Goal: Task Accomplishment & Management: Complete application form

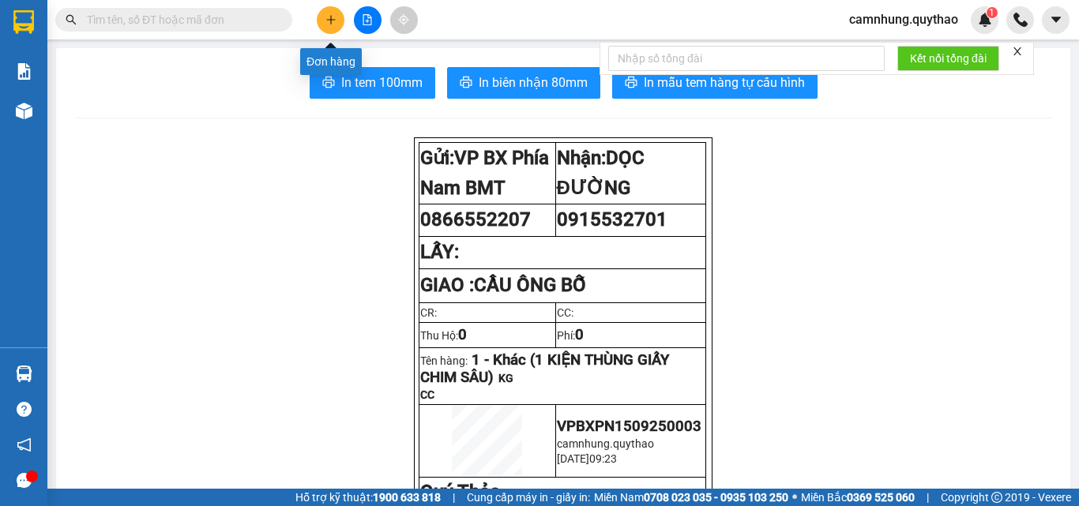
click at [328, 17] on icon "plus" at bounding box center [330, 19] width 11 height 11
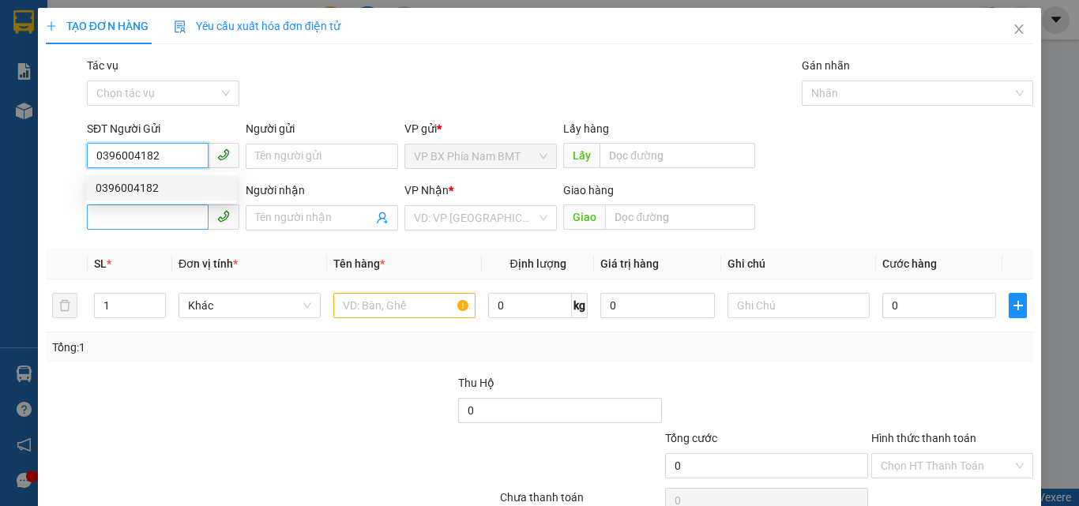
type input "0396004182"
click at [153, 215] on input "SĐT Người Nhận *" at bounding box center [148, 217] width 122 height 25
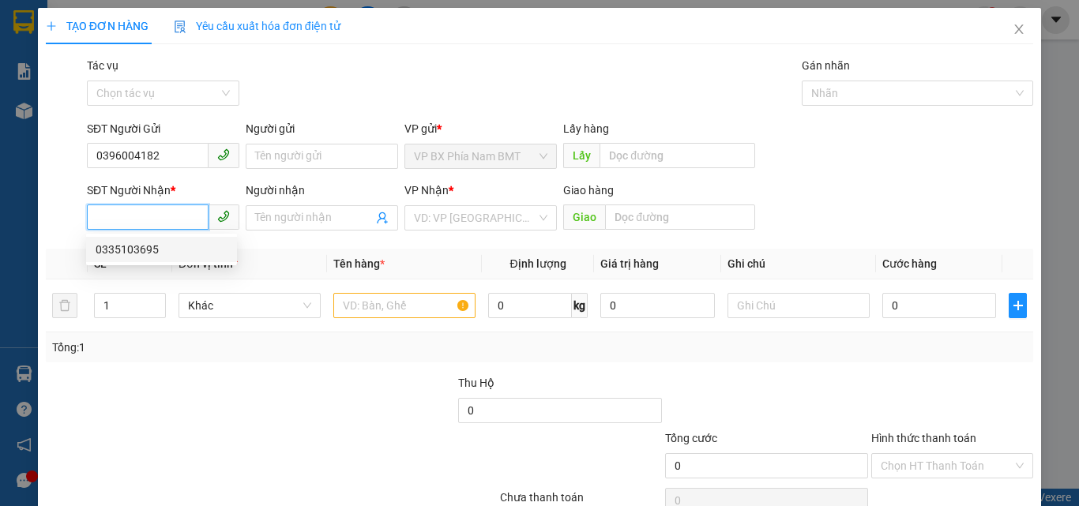
click at [141, 258] on div "0335103695" at bounding box center [161, 249] width 151 height 25
type input "0335103695"
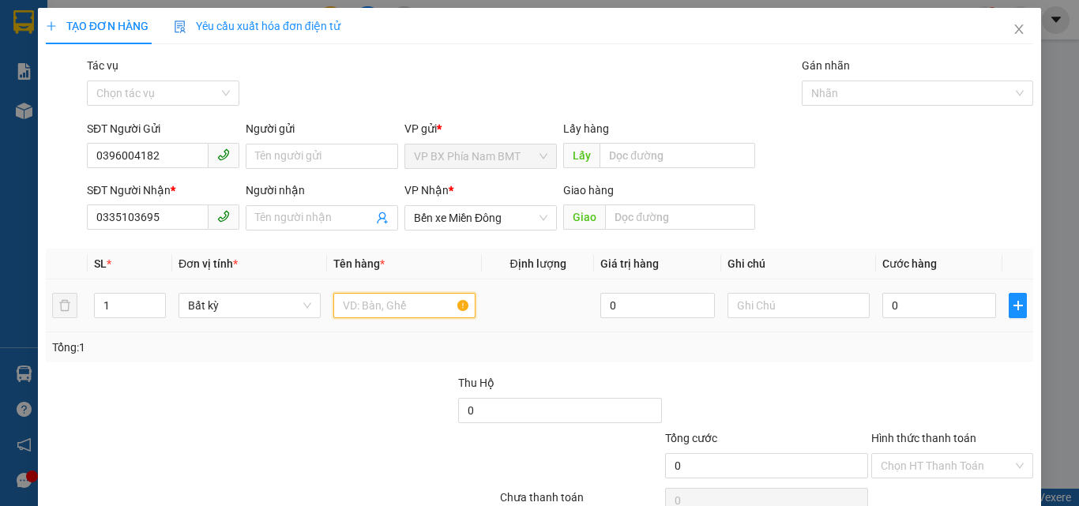
click at [381, 305] on input "text" at bounding box center [404, 305] width 142 height 25
type input "1 XE MÁY"
click at [900, 310] on input "0" at bounding box center [939, 305] width 114 height 25
type input "3"
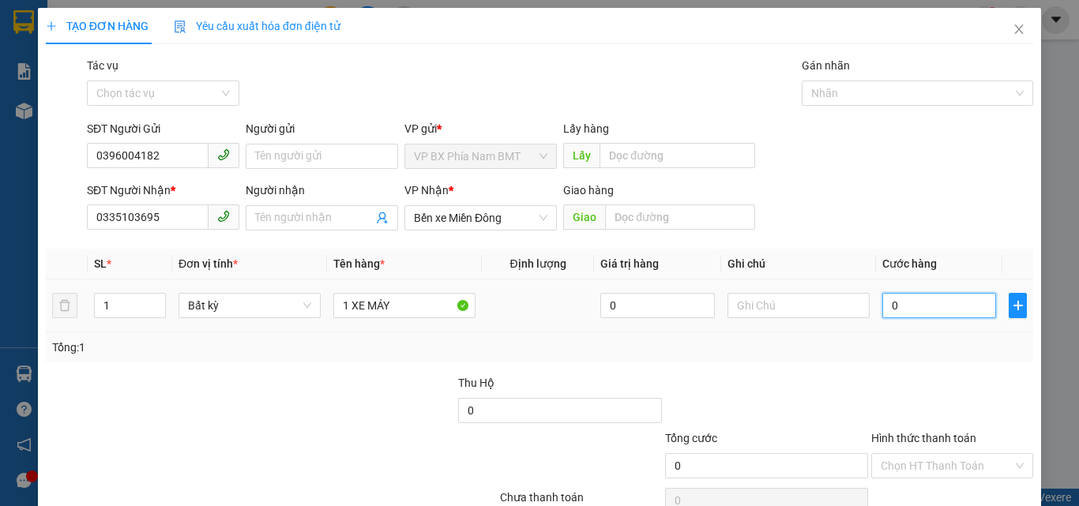
type input "3"
type input "35"
type input "350"
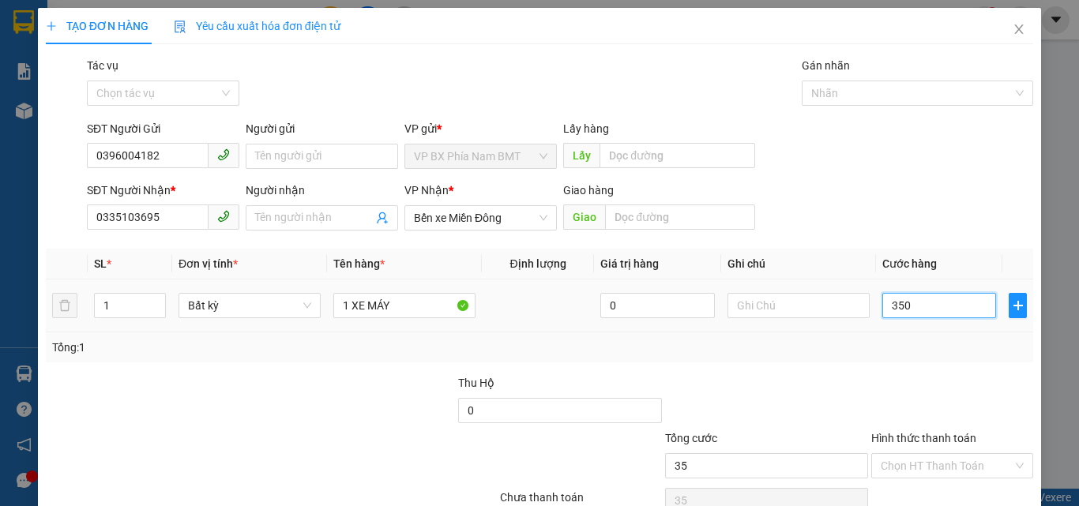
type input "350"
type input "3.500"
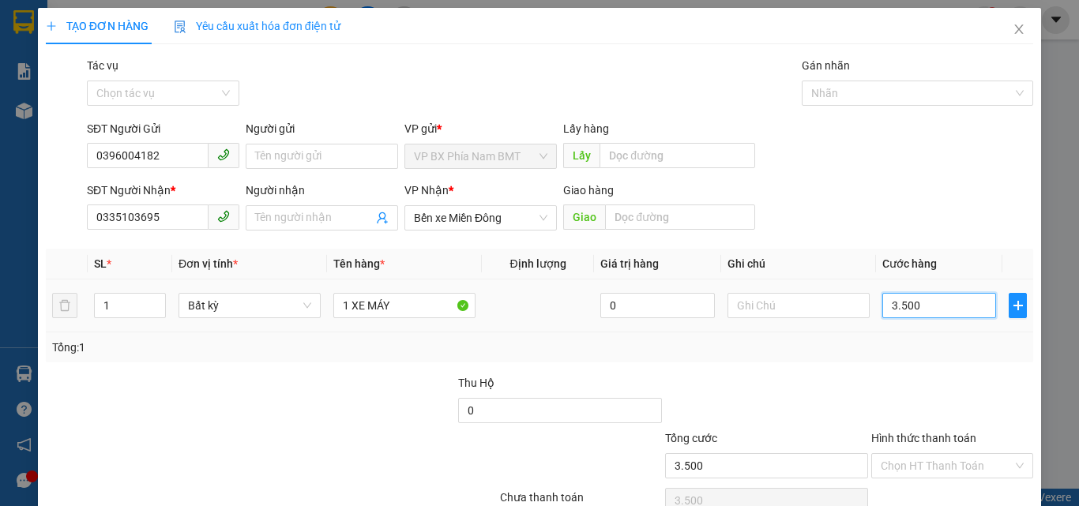
type input "35.000"
type input "350.000"
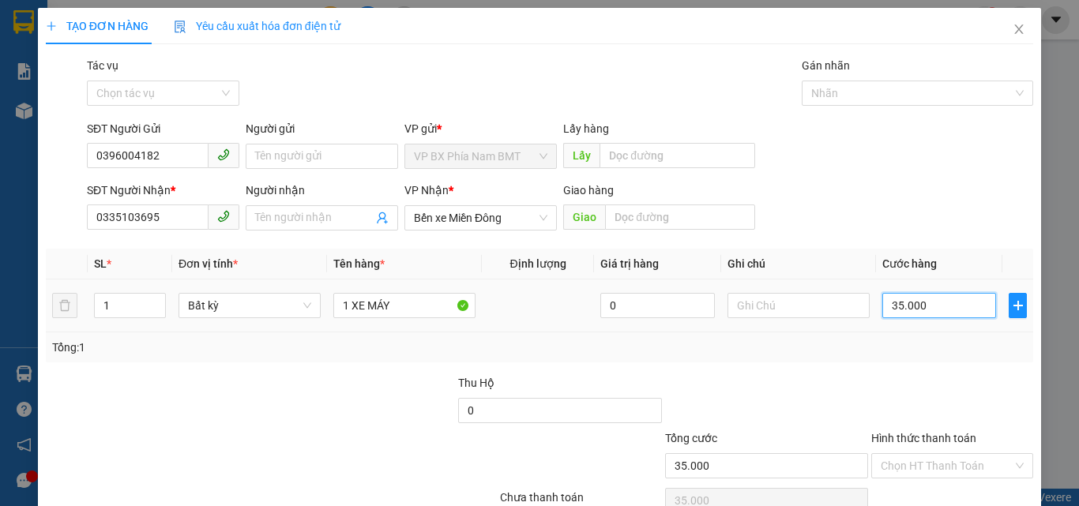
type input "350.000"
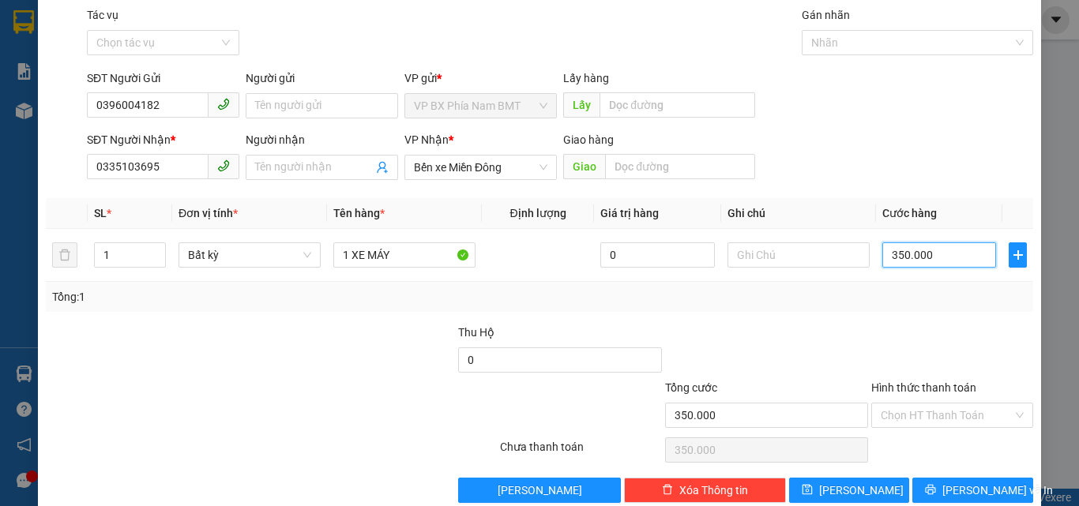
scroll to position [78, 0]
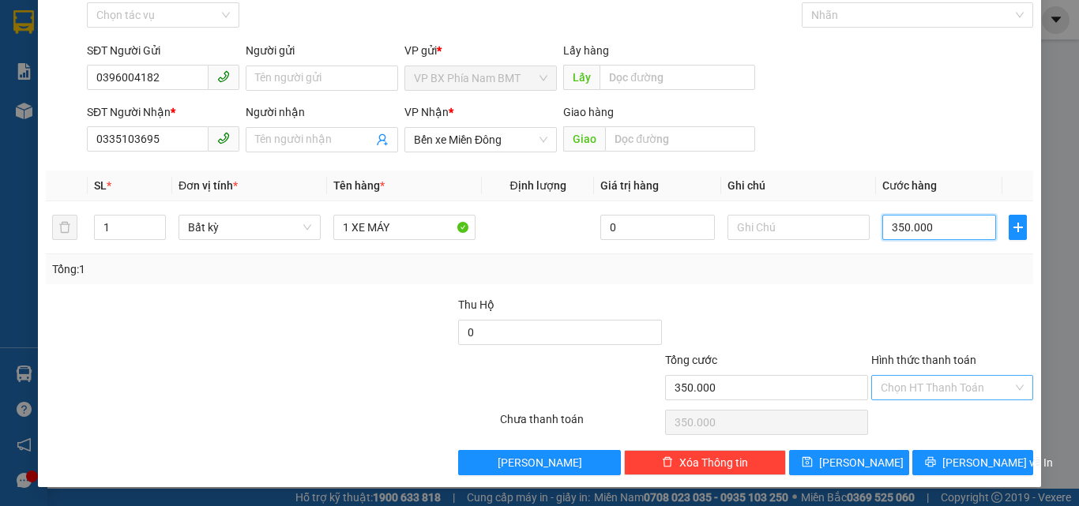
type input "350.000"
click at [913, 378] on input "Hình thức thanh toán" at bounding box center [947, 388] width 132 height 24
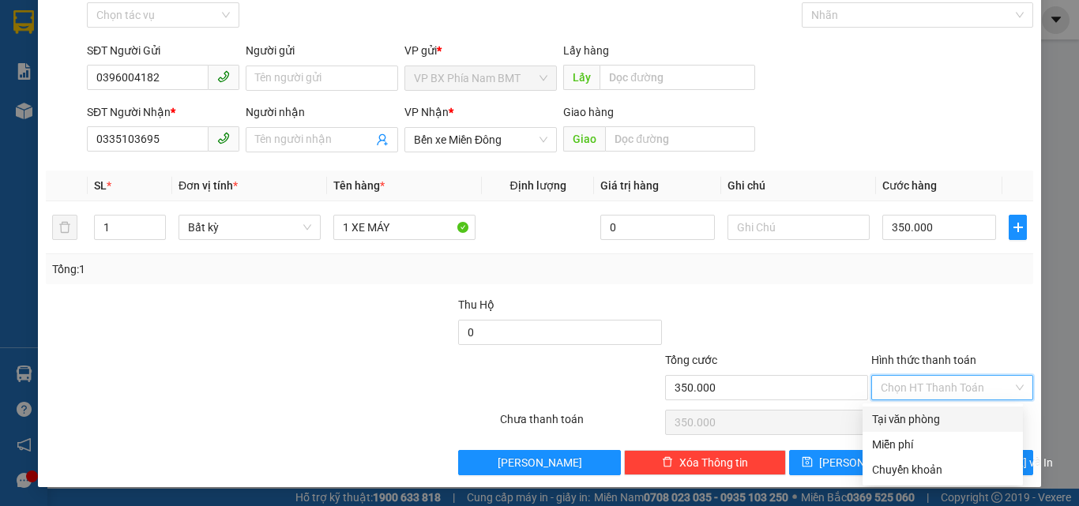
click at [892, 416] on div "Tại văn phòng" at bounding box center [942, 419] width 141 height 17
type input "0"
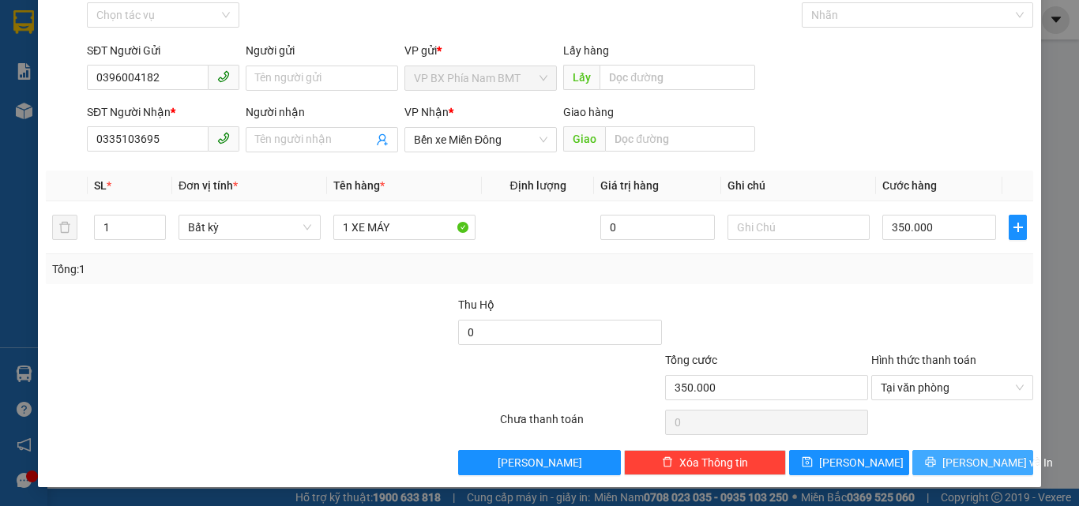
click at [960, 460] on span "[PERSON_NAME] và In" at bounding box center [997, 462] width 111 height 17
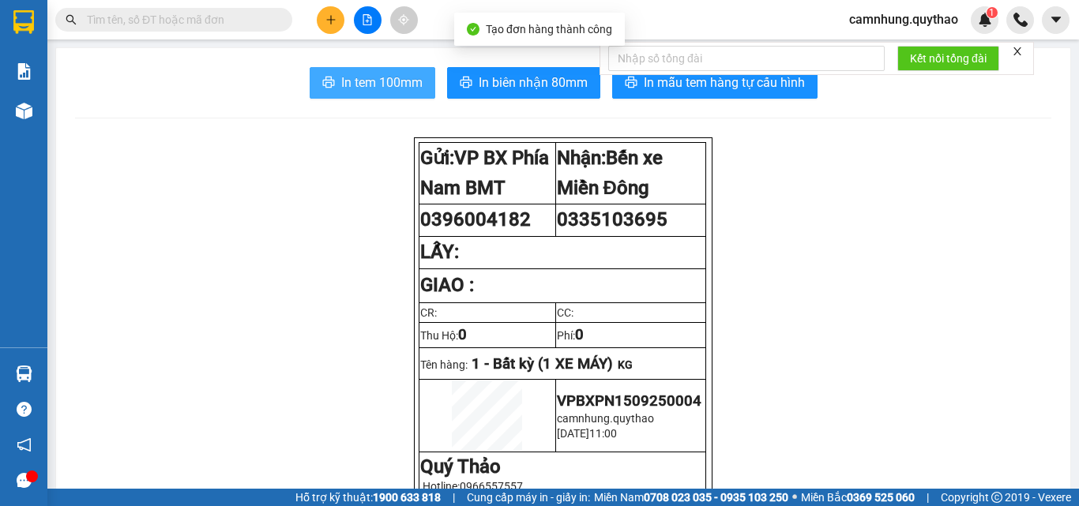
click at [363, 83] on span "In tem 100mm" at bounding box center [381, 83] width 81 height 20
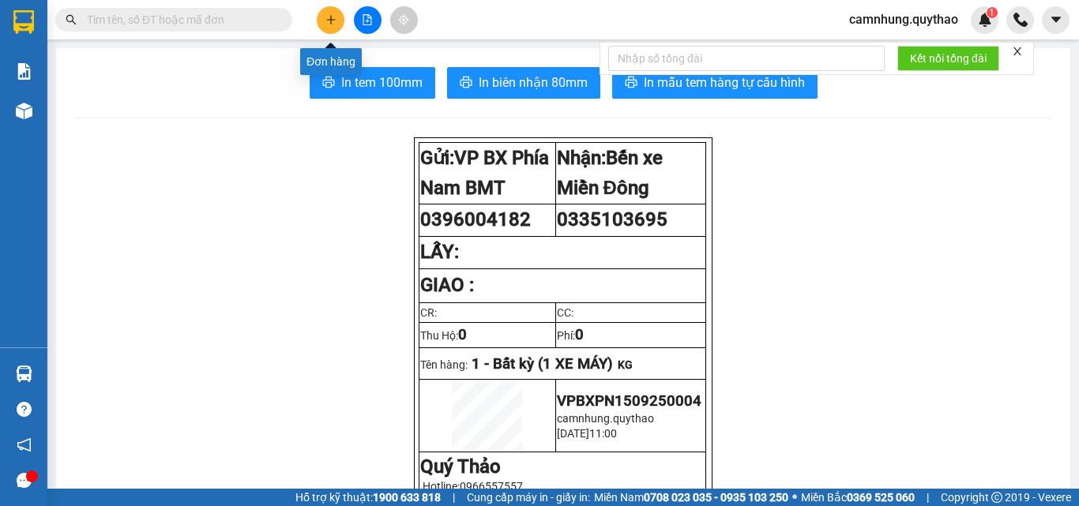
click at [321, 20] on button at bounding box center [331, 20] width 28 height 28
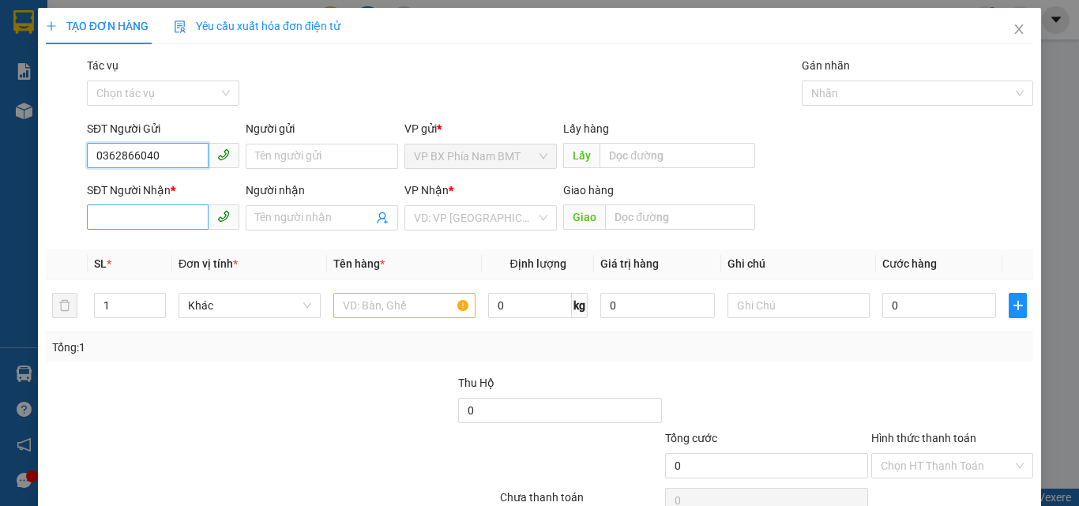
type input "0362866040"
click at [126, 225] on input "SĐT Người Nhận *" at bounding box center [148, 217] width 122 height 25
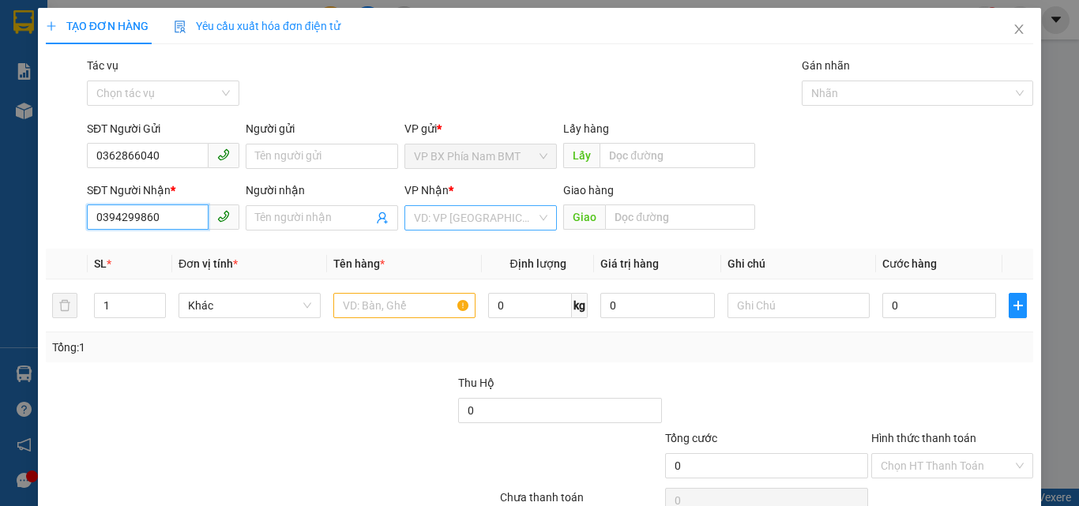
click at [453, 205] on div "VD: VP [GEOGRAPHIC_DATA]" at bounding box center [480, 217] width 152 height 25
type input "0394299860"
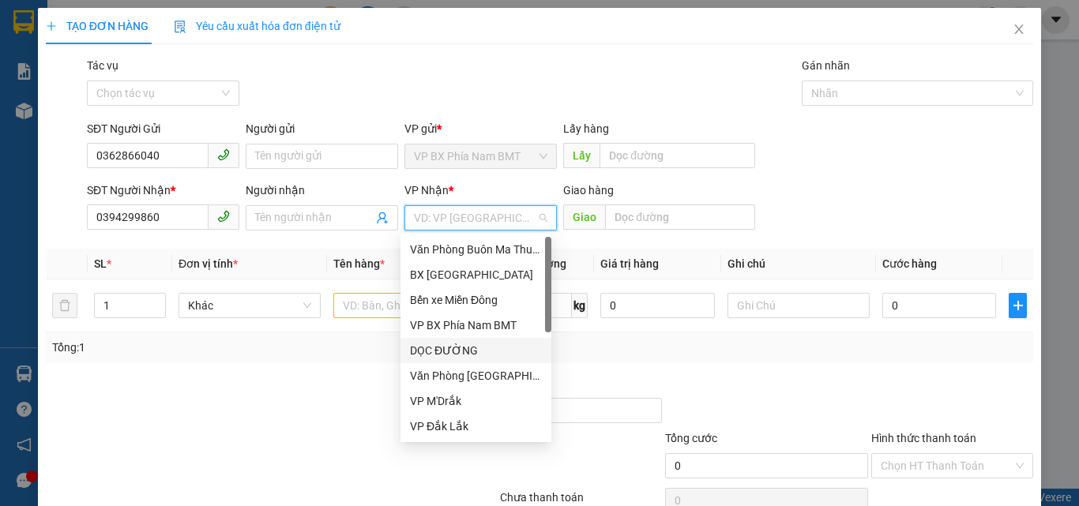
click at [435, 355] on div "DỌC ĐƯỜNG" at bounding box center [476, 350] width 132 height 17
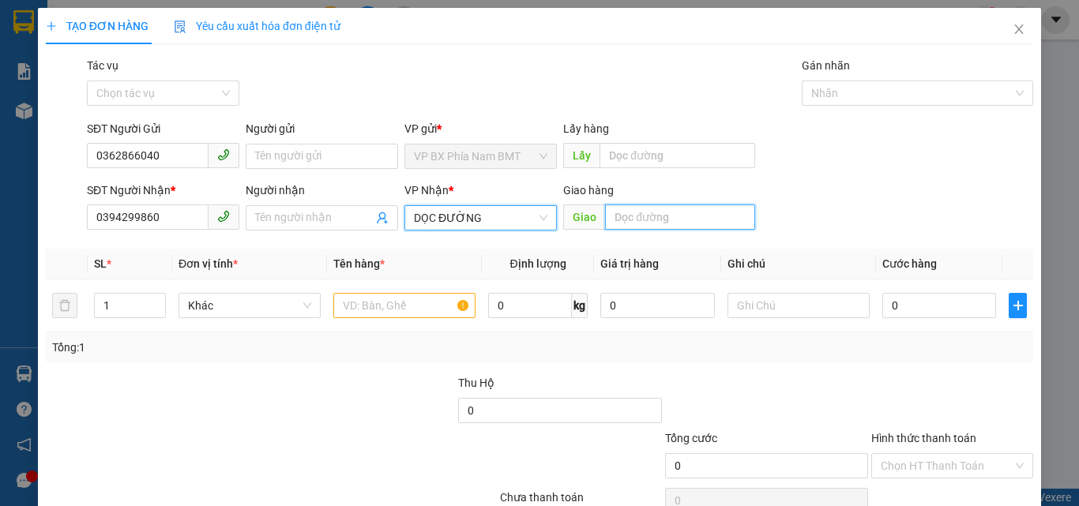
click at [649, 219] on input "text" at bounding box center [680, 217] width 150 height 25
type input "NGÃ 3 TRỊ AN"
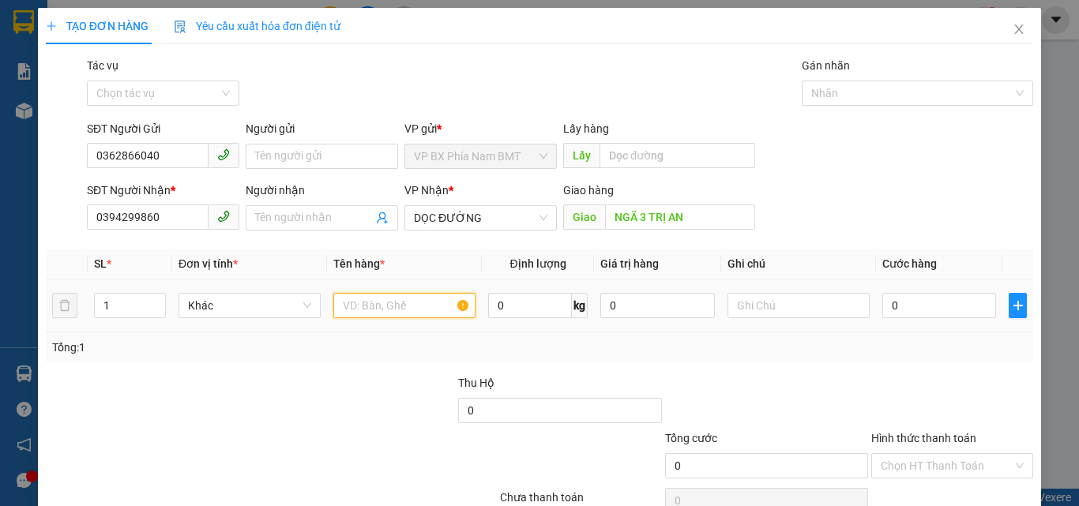
click at [419, 303] on input "text" at bounding box center [404, 305] width 142 height 25
type input "1"
type input "1 THÙNG SẦU"
click at [896, 309] on input "0" at bounding box center [939, 305] width 114 height 25
type input "7"
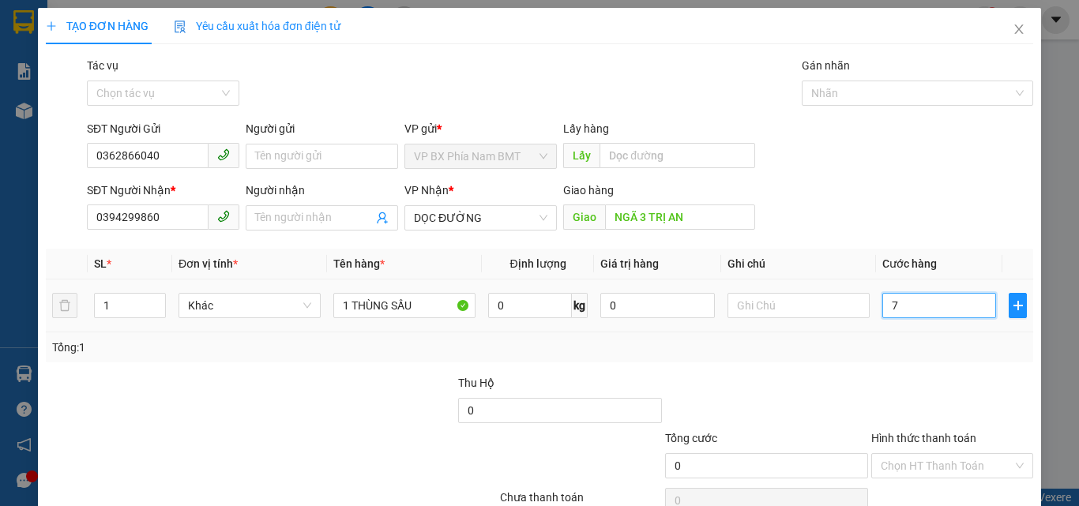
type input "7"
type input "75"
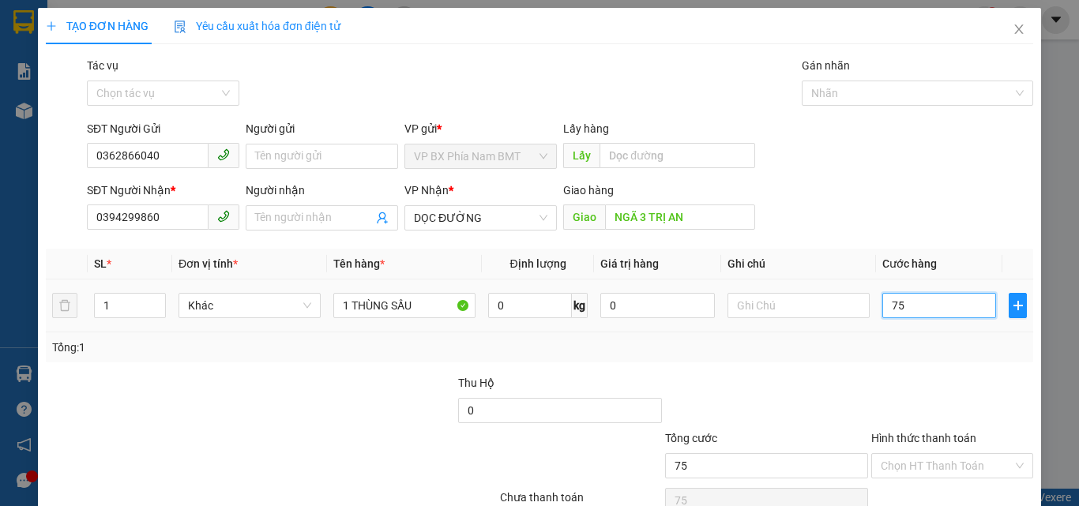
type input "750"
type input "7.500"
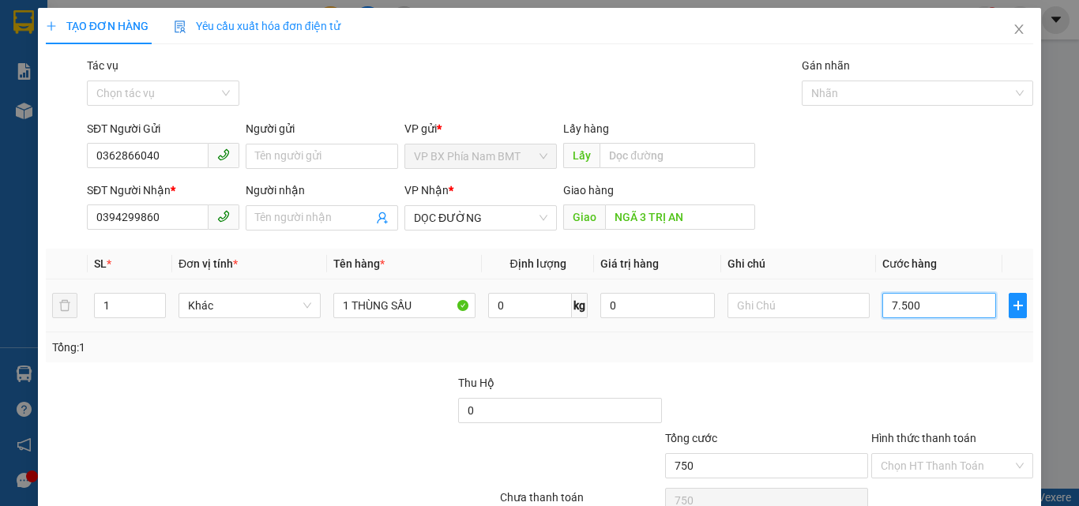
type input "7.500"
type input "75.000"
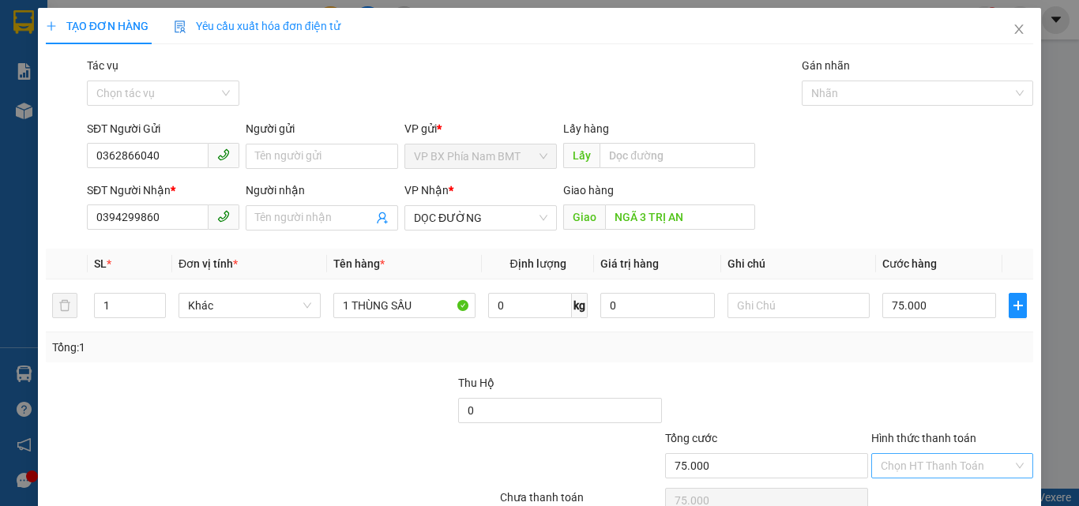
click at [914, 463] on input "Hình thức thanh toán" at bounding box center [947, 466] width 132 height 24
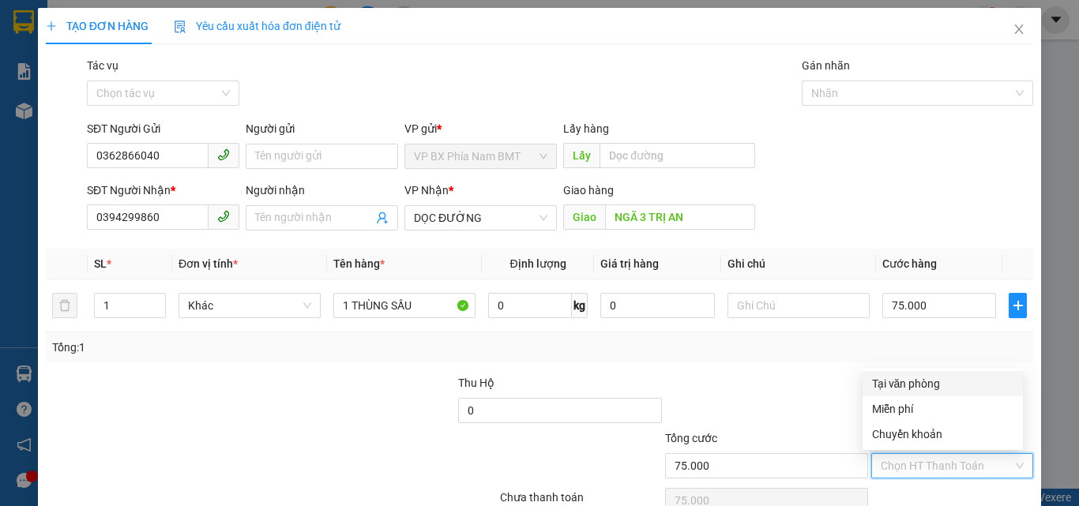
click at [926, 377] on div "Tại văn phòng" at bounding box center [942, 383] width 141 height 17
type input "0"
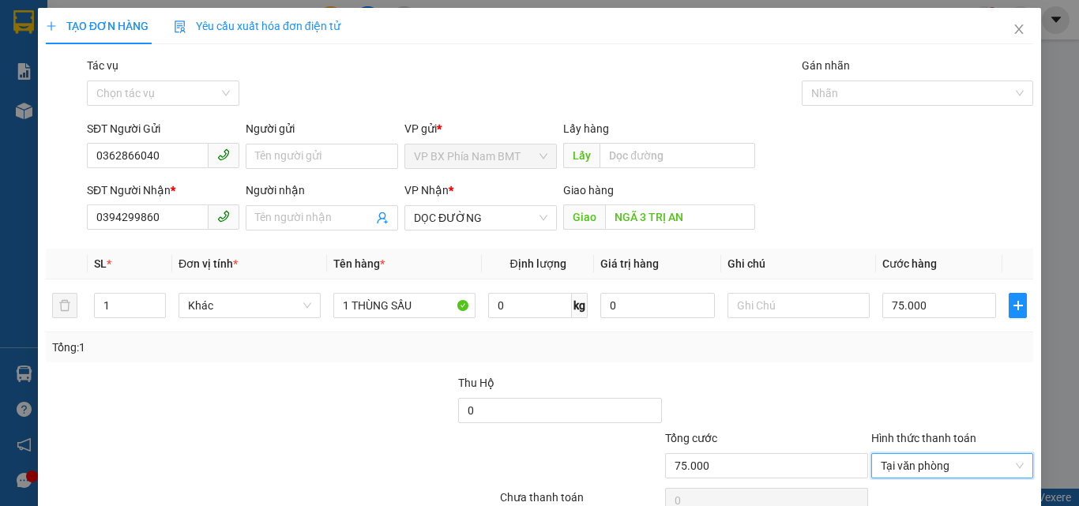
scroll to position [78, 0]
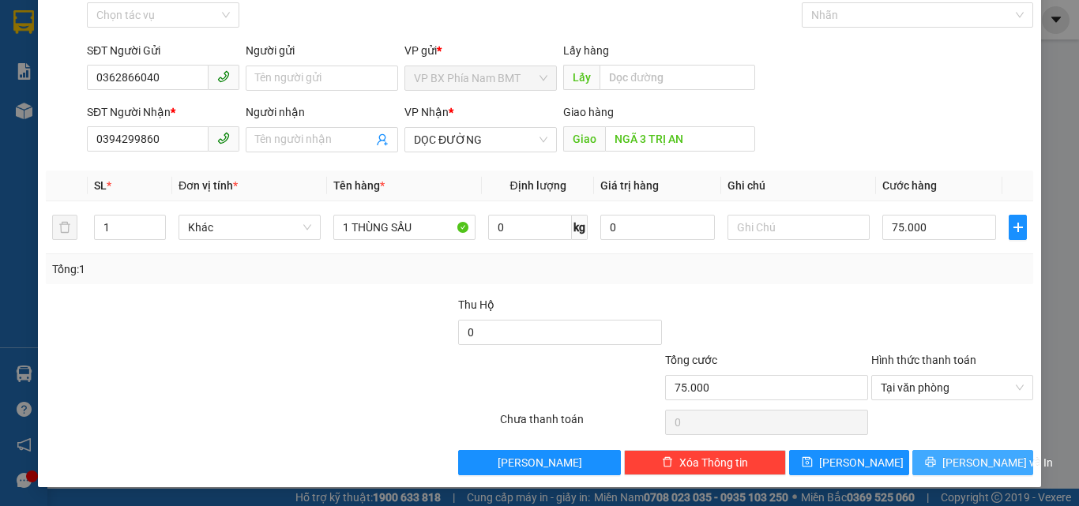
click at [949, 463] on span "[PERSON_NAME] và In" at bounding box center [997, 462] width 111 height 17
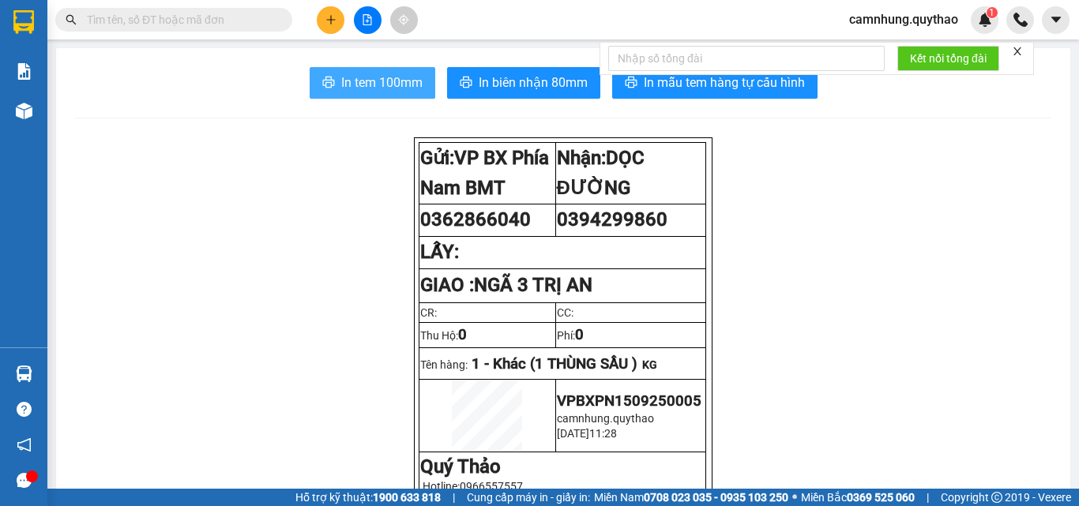
click at [381, 96] on button "In tem 100mm" at bounding box center [373, 83] width 126 height 32
